Goal: Task Accomplishment & Management: Manage account settings

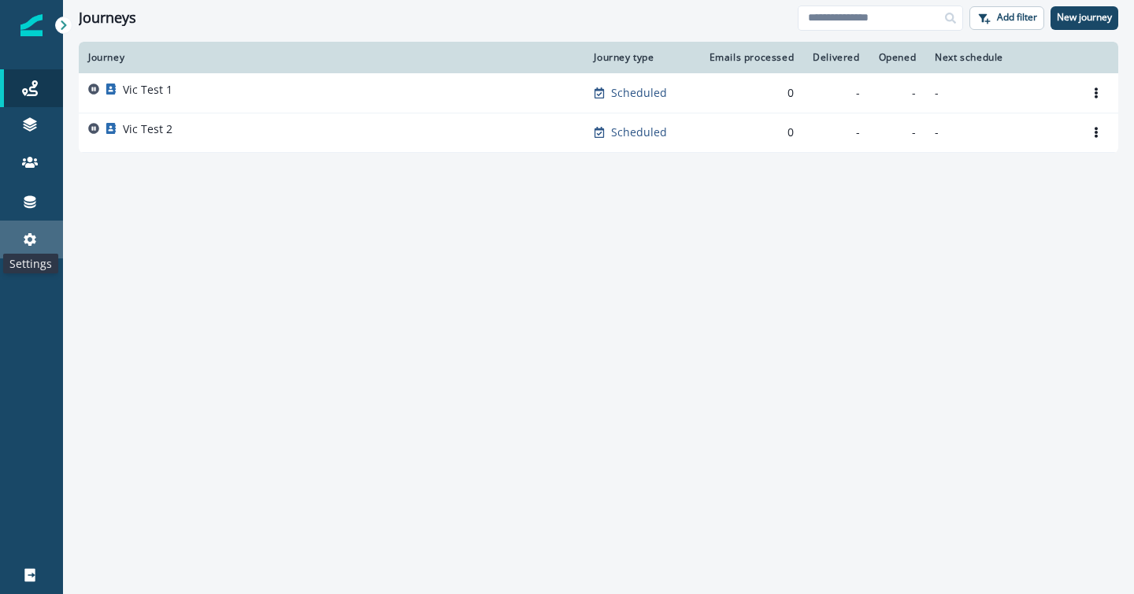
click at [26, 239] on icon at bounding box center [30, 239] width 13 height 13
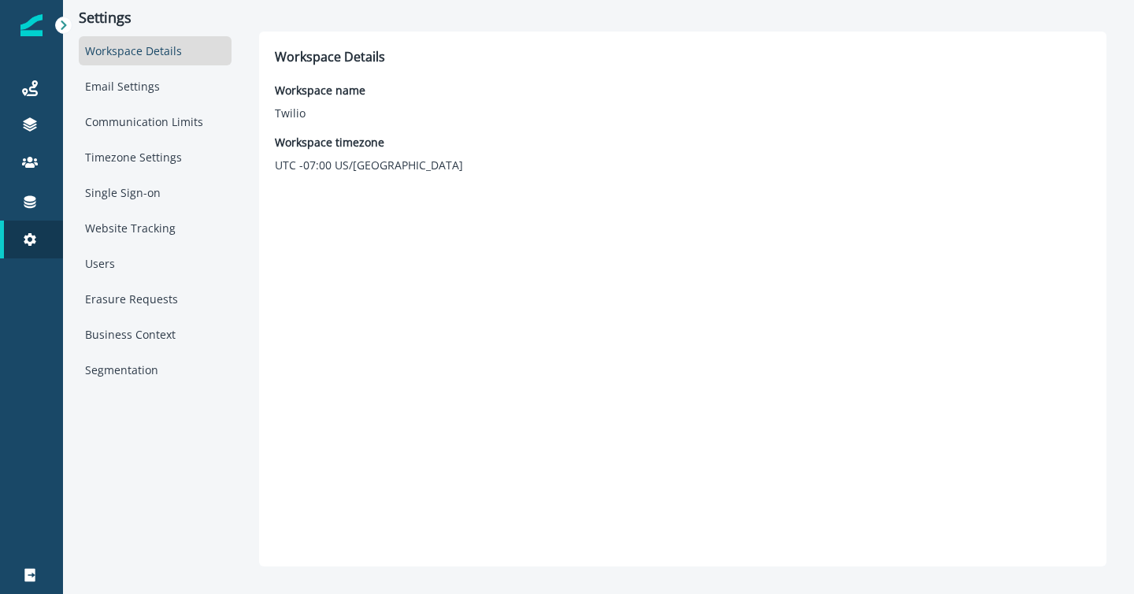
click at [28, 336] on div at bounding box center [31, 416] width 63 height 279
click at [64, 31] on div at bounding box center [63, 25] width 17 height 17
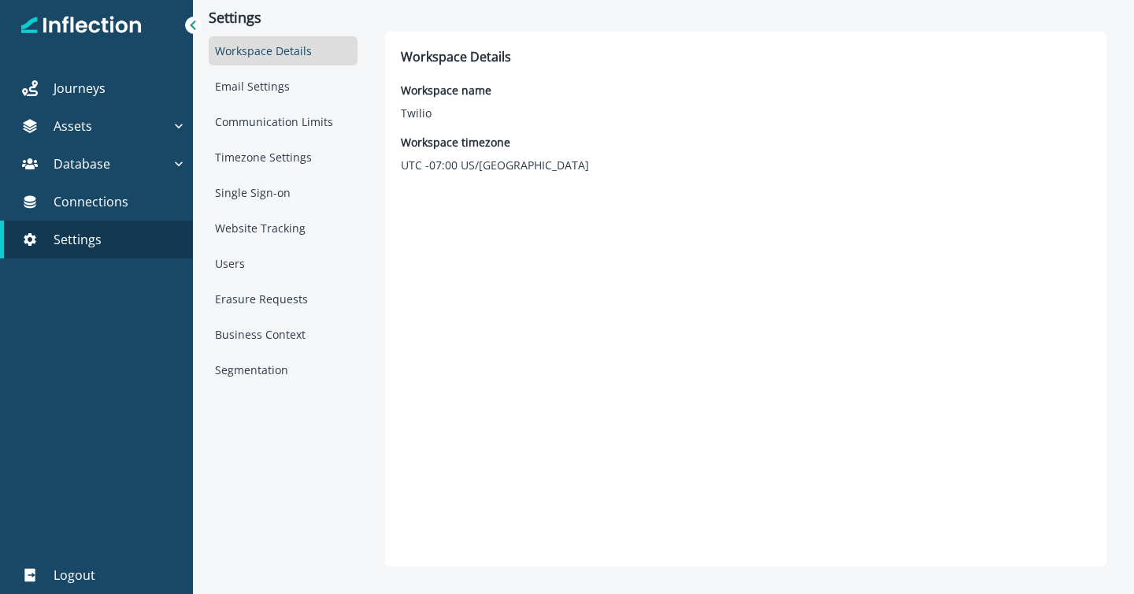
click at [193, 25] on icon at bounding box center [192, 25] width 11 height 11
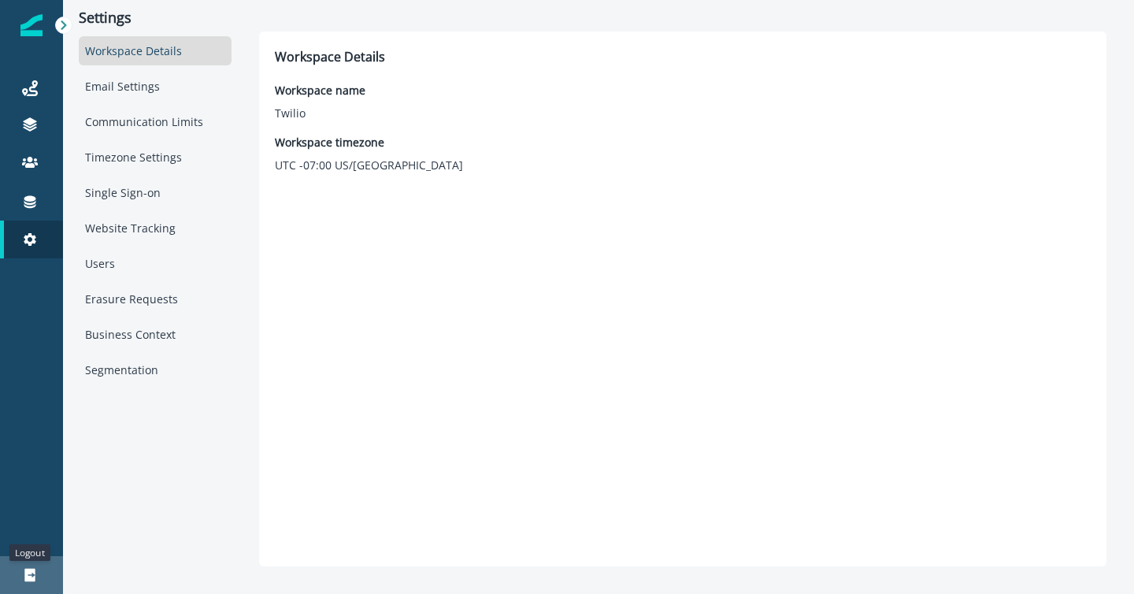
click at [32, 576] on icon at bounding box center [30, 575] width 16 height 16
